Goal: Check status

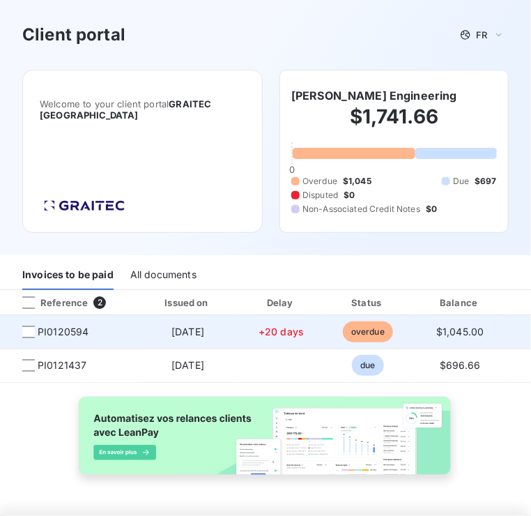
click at [92, 328] on span "PI0120594" at bounding box center [68, 332] width 114 height 14
click at [74, 328] on span "PI0120594" at bounding box center [63, 332] width 51 height 14
click at [359, 330] on span "overdue" at bounding box center [368, 331] width 50 height 21
click at [440, 324] on td "$1,045.00" at bounding box center [460, 331] width 96 height 33
